Goal: Understand process/instructions: Learn how to perform a task or action

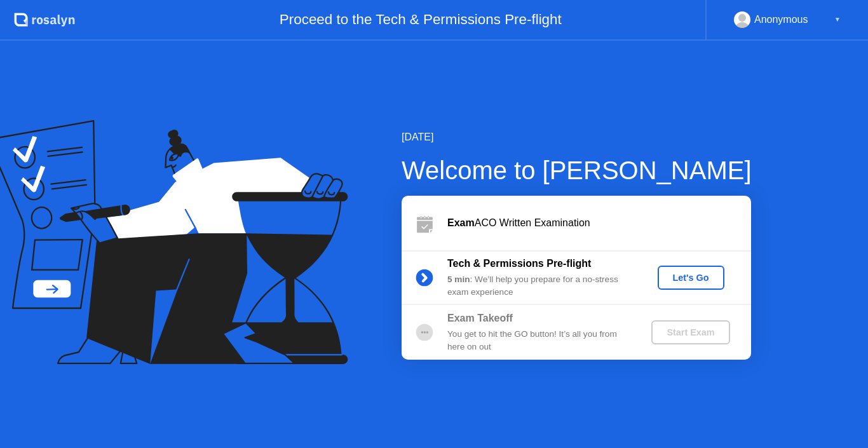
click at [418, 275] on circle at bounding box center [424, 277] width 17 height 17
click at [419, 284] on circle at bounding box center [424, 277] width 25 height 25
click at [468, 284] on b "5 min" at bounding box center [458, 280] width 23 height 10
click at [440, 283] on div at bounding box center [425, 277] width 46 height 25
click at [432, 271] on circle at bounding box center [424, 277] width 25 height 25
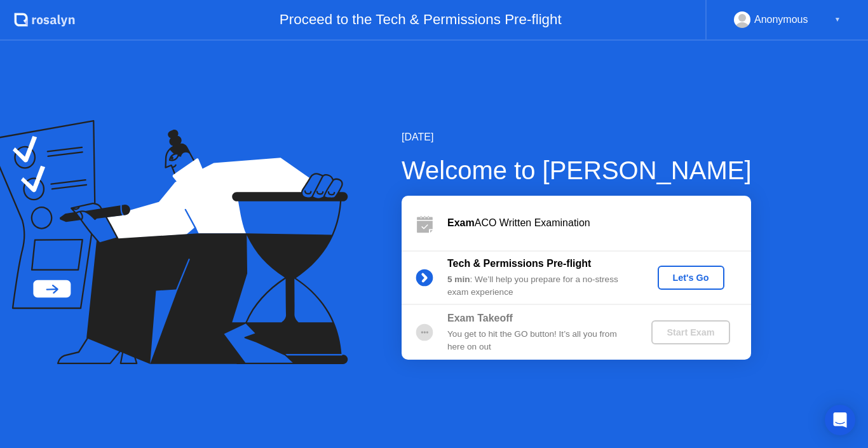
click at [423, 279] on circle at bounding box center [424, 277] width 17 height 17
click at [426, 268] on circle at bounding box center [424, 277] width 25 height 25
click at [705, 283] on div "Let's Go" at bounding box center [691, 278] width 57 height 10
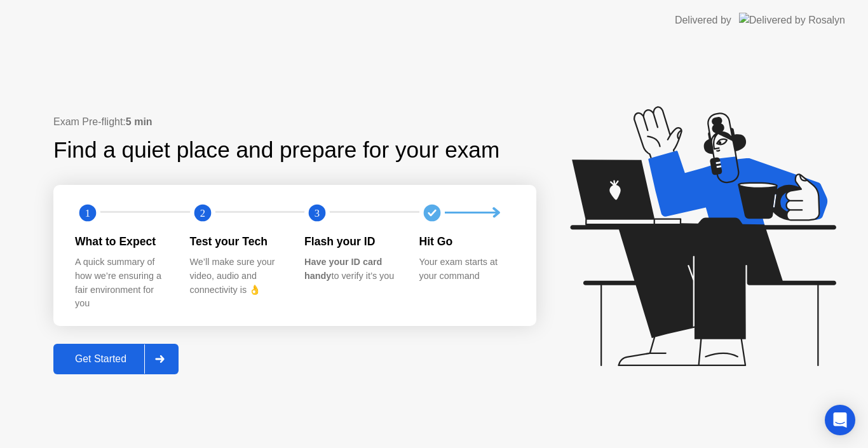
click at [158, 364] on div at bounding box center [159, 358] width 31 height 29
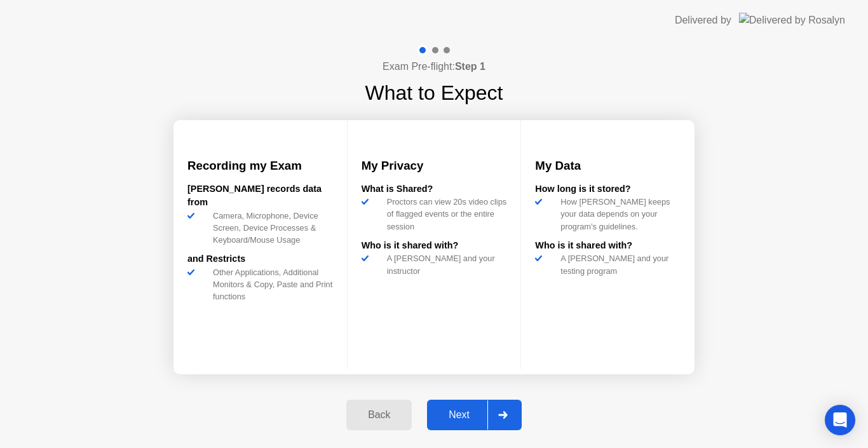
click at [482, 418] on div "Next" at bounding box center [459, 414] width 57 height 11
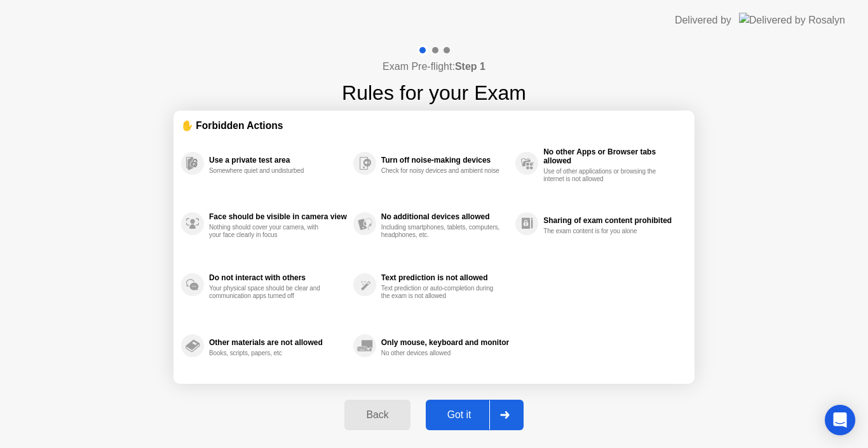
click at [491, 414] on div at bounding box center [504, 414] width 31 height 29
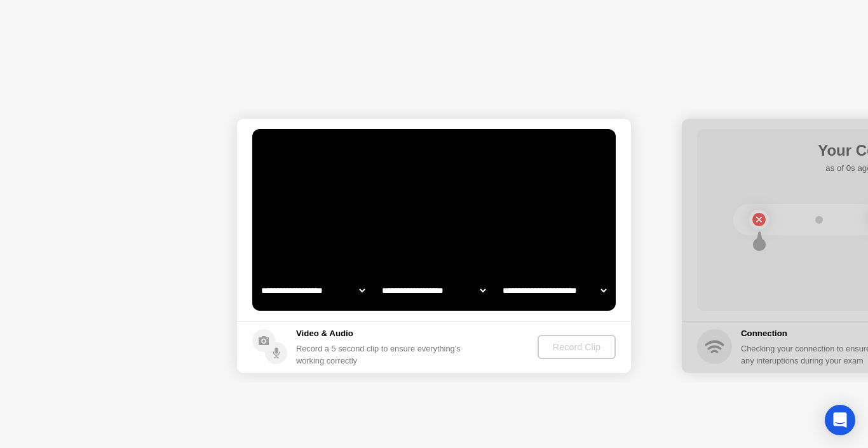
select select "**********"
select select "*******"
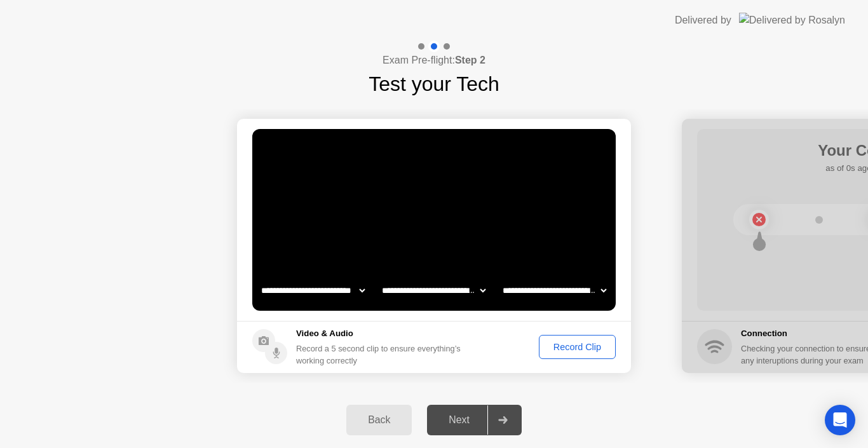
click at [587, 346] on div "Record Clip" at bounding box center [577, 347] width 68 height 10
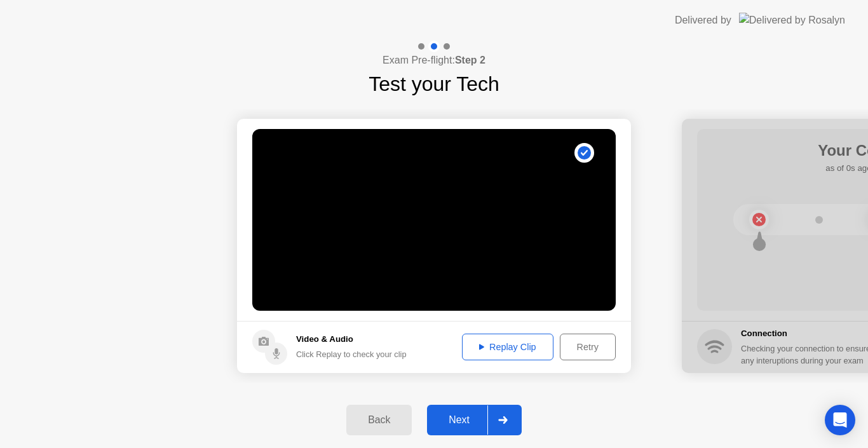
click at [496, 350] on div "Replay Clip" at bounding box center [507, 347] width 83 height 10
click at [474, 422] on div "Next" at bounding box center [459, 419] width 57 height 11
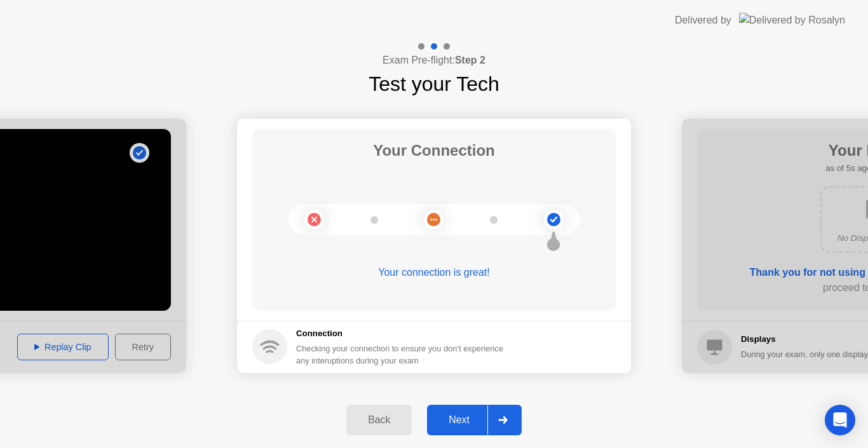
click at [458, 408] on button "Next" at bounding box center [474, 420] width 95 height 31
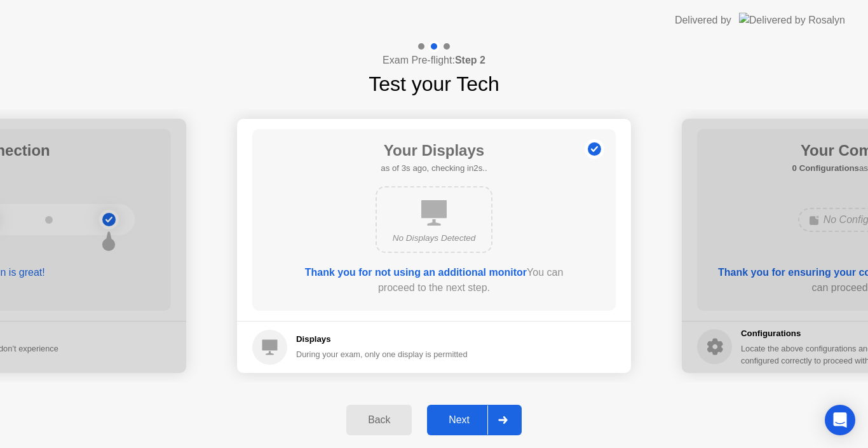
click at [454, 425] on div "Next" at bounding box center [459, 419] width 57 height 11
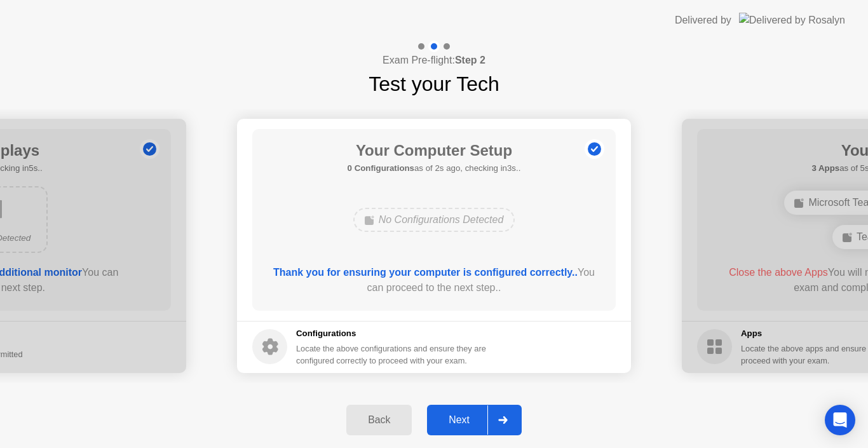
click at [472, 425] on div "Next" at bounding box center [459, 419] width 57 height 11
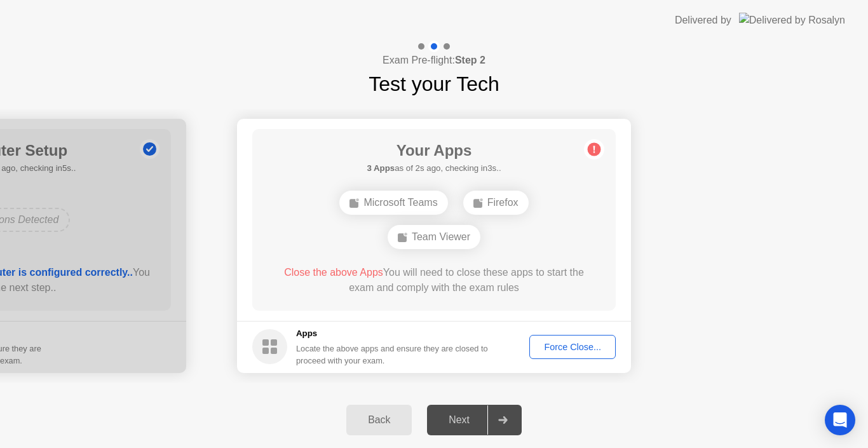
click at [576, 369] on footer "Apps Locate the above apps and ensure they are closed to proceed with your exam…" at bounding box center [434, 347] width 394 height 52
click at [578, 357] on button "Force Close..." at bounding box center [572, 347] width 86 height 24
